Goal: Task Accomplishment & Management: Use online tool/utility

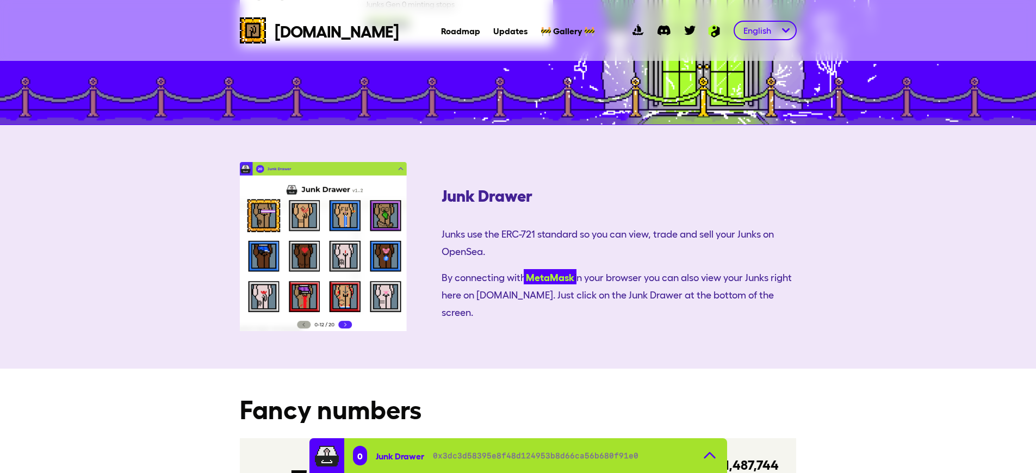
click at [524, 269] on link "MetaMask" at bounding box center [550, 276] width 53 height 15
click at [526, 269] on link "MetaMask" at bounding box center [550, 276] width 48 height 15
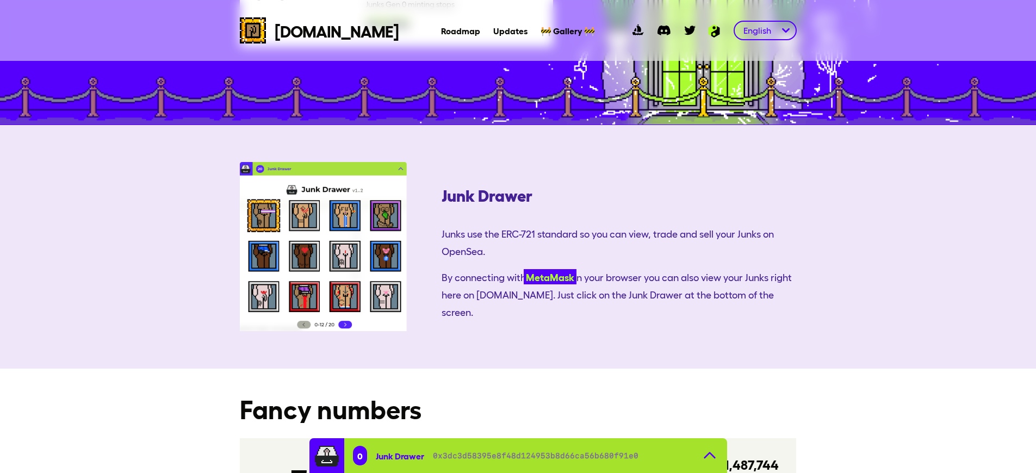
click at [524, 269] on link "MetaMask" at bounding box center [550, 276] width 53 height 15
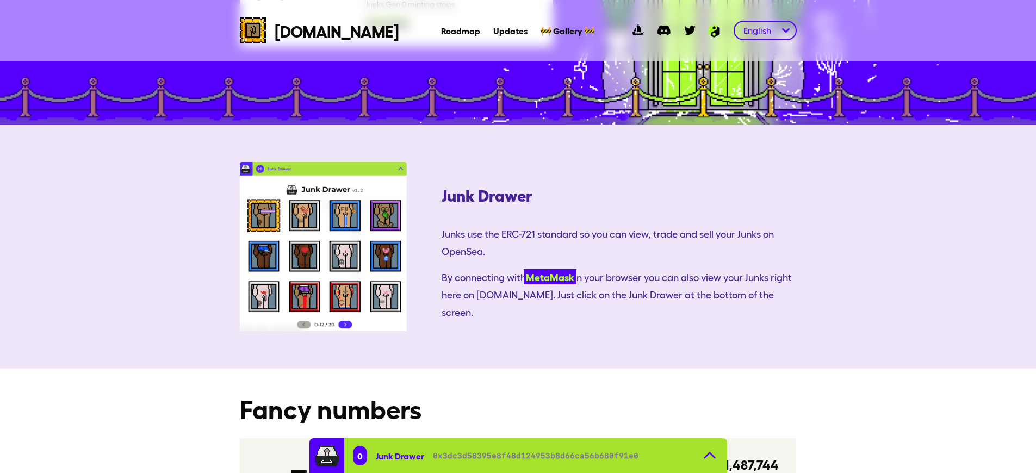
click at [524, 269] on link "MetaMask" at bounding box center [550, 276] width 53 height 15
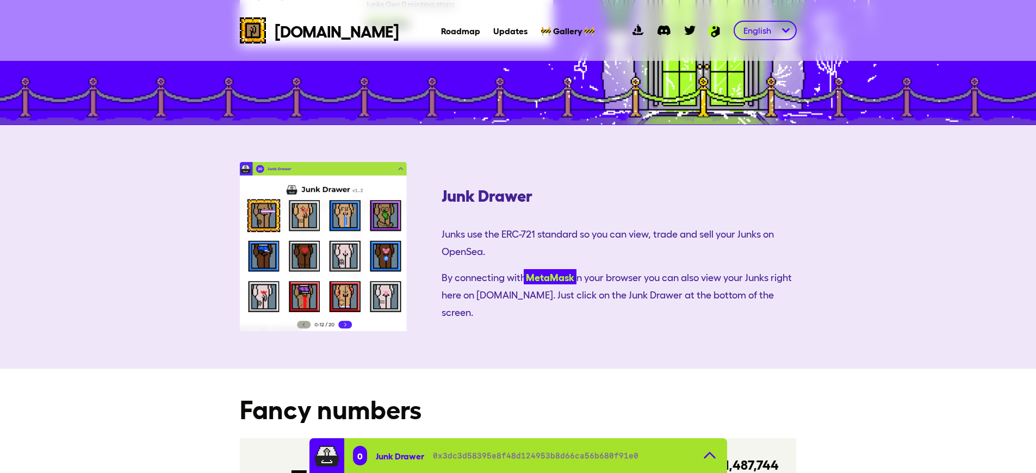
click at [524, 269] on link "MetaMask" at bounding box center [550, 276] width 53 height 15
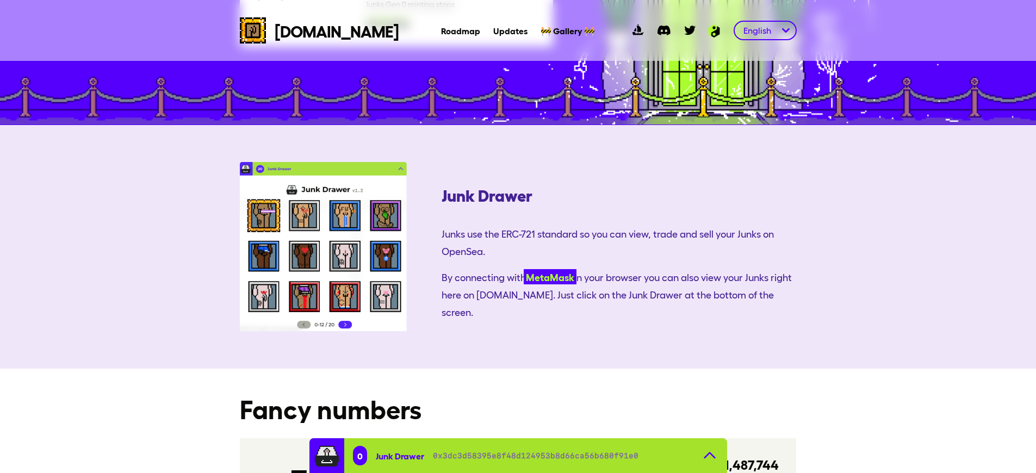
click at [524, 269] on link "MetaMask" at bounding box center [550, 276] width 53 height 15
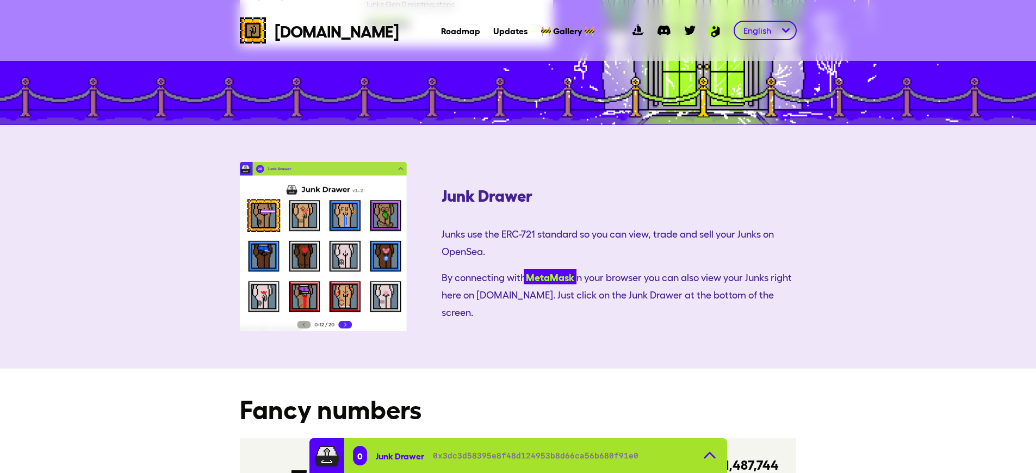
click at [524, 269] on link "MetaMask" at bounding box center [550, 276] width 53 height 15
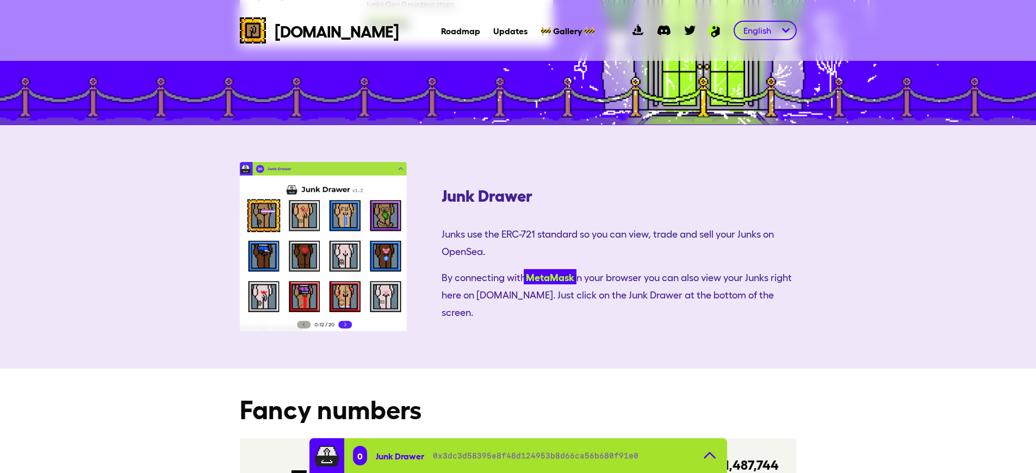
click at [524, 269] on link "MetaMask" at bounding box center [550, 276] width 53 height 15
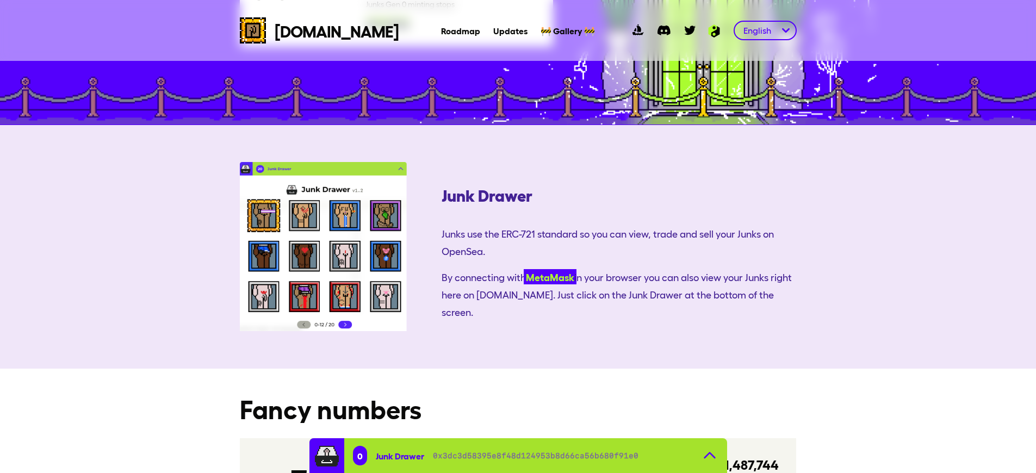
click at [524, 269] on link "MetaMask" at bounding box center [550, 276] width 53 height 15
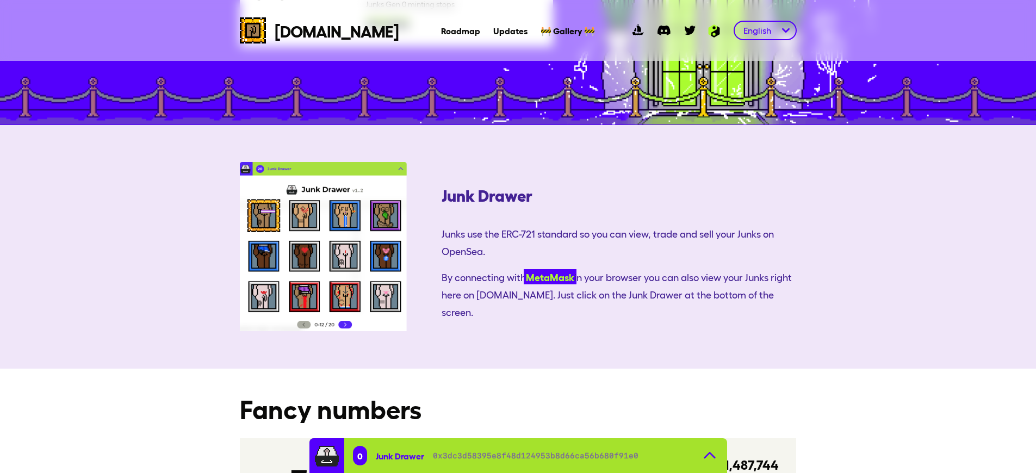
click at [524, 269] on link "MetaMask" at bounding box center [550, 276] width 53 height 15
